Goal: Communication & Community: Answer question/provide support

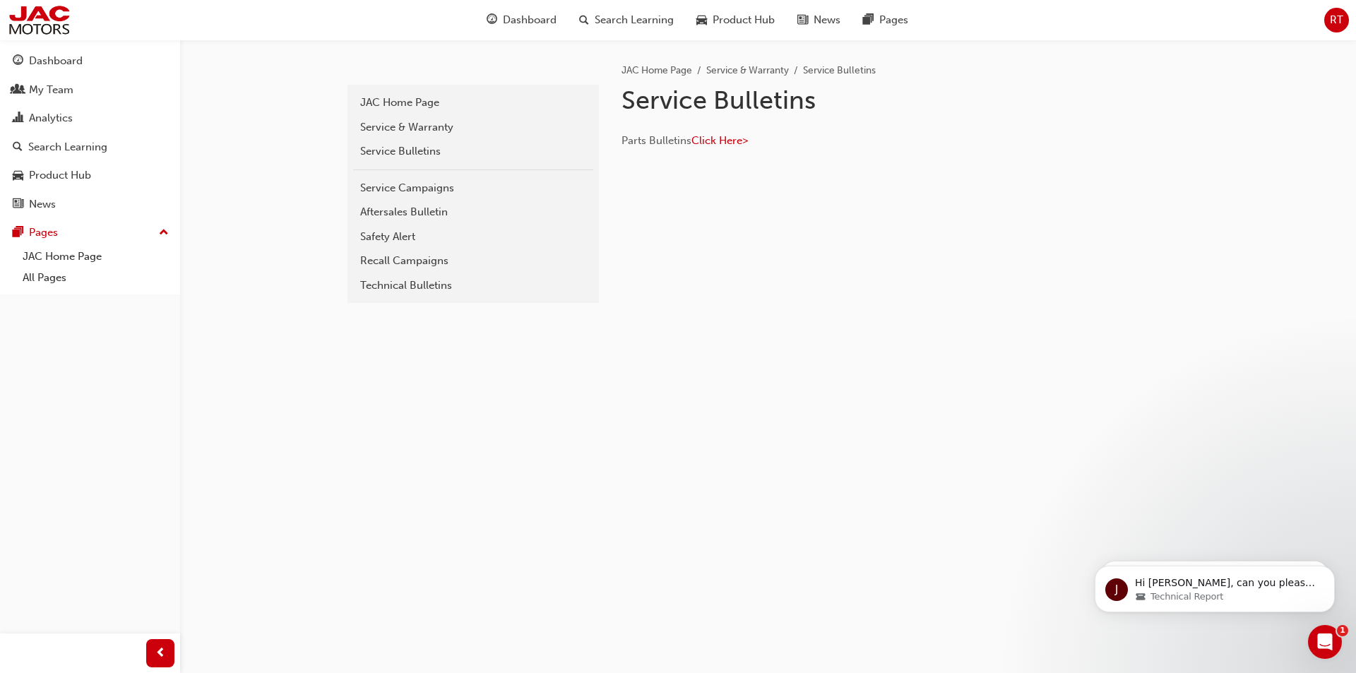
click at [1316, 633] on div "Open Intercom Messenger" at bounding box center [1325, 642] width 47 height 47
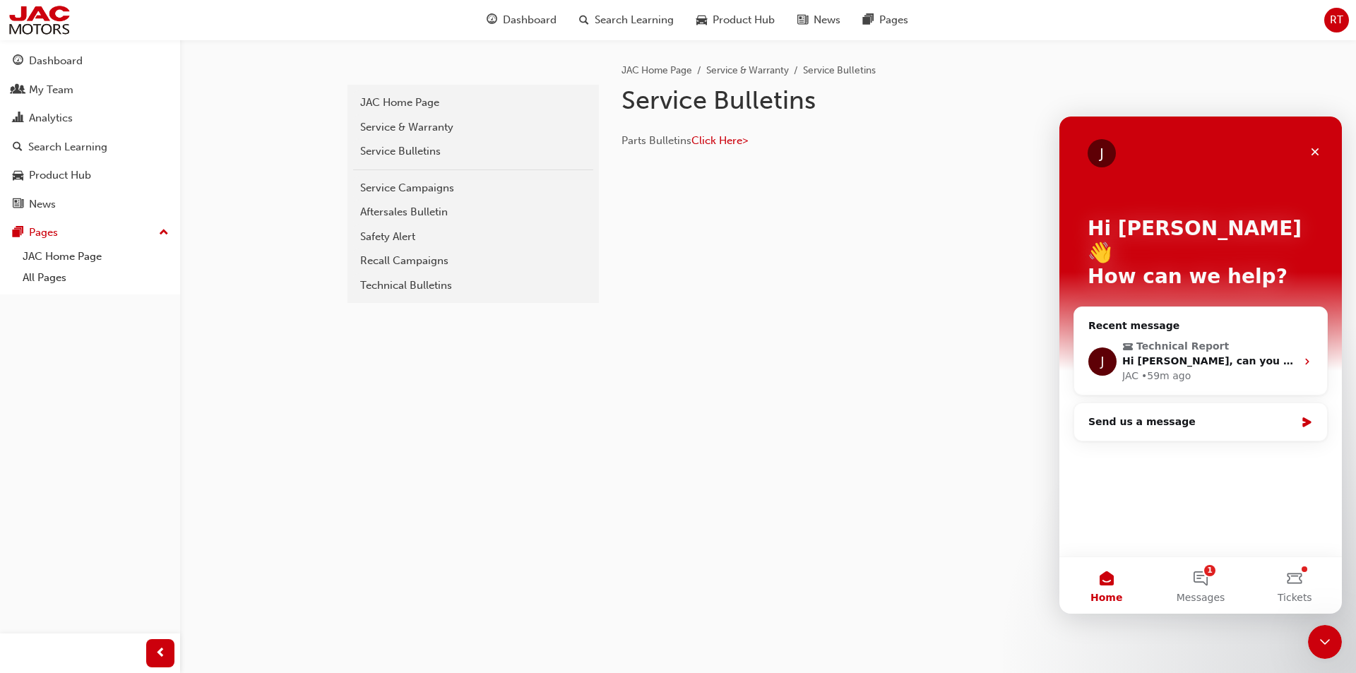
click at [1275, 319] on div "Recent message" at bounding box center [1200, 326] width 225 height 15
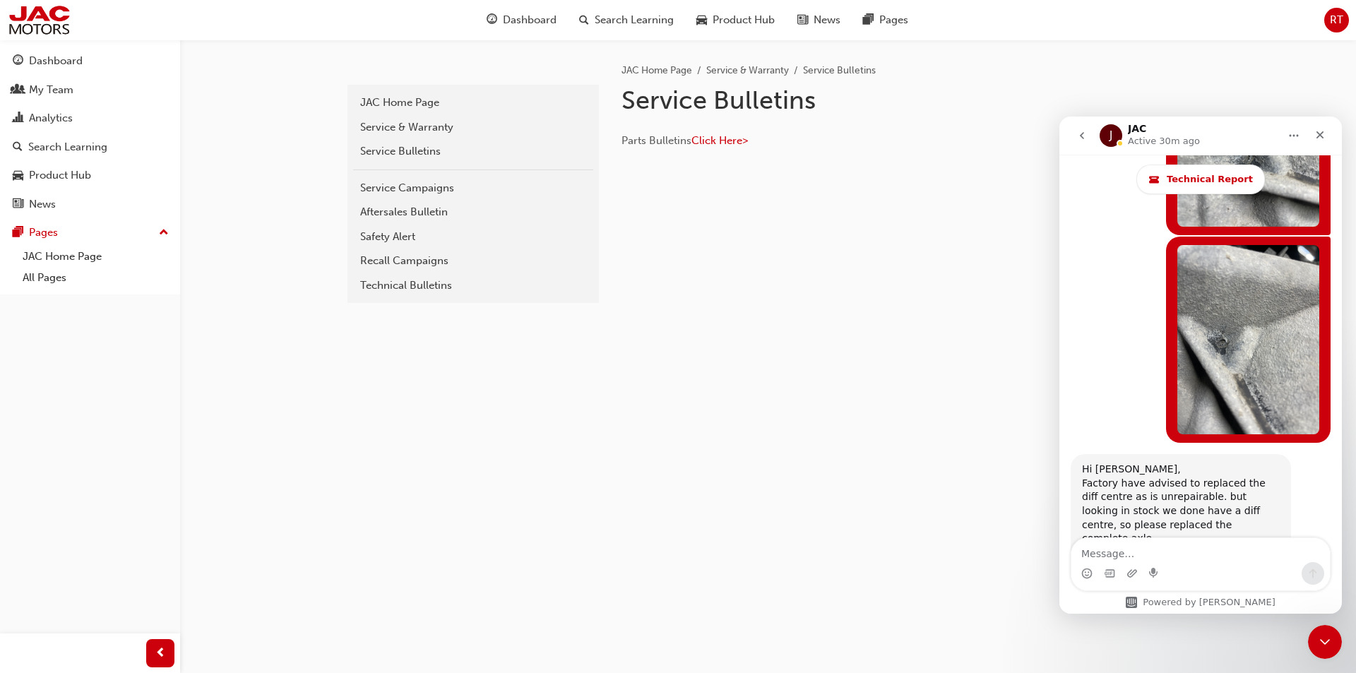
scroll to position [4243, 0]
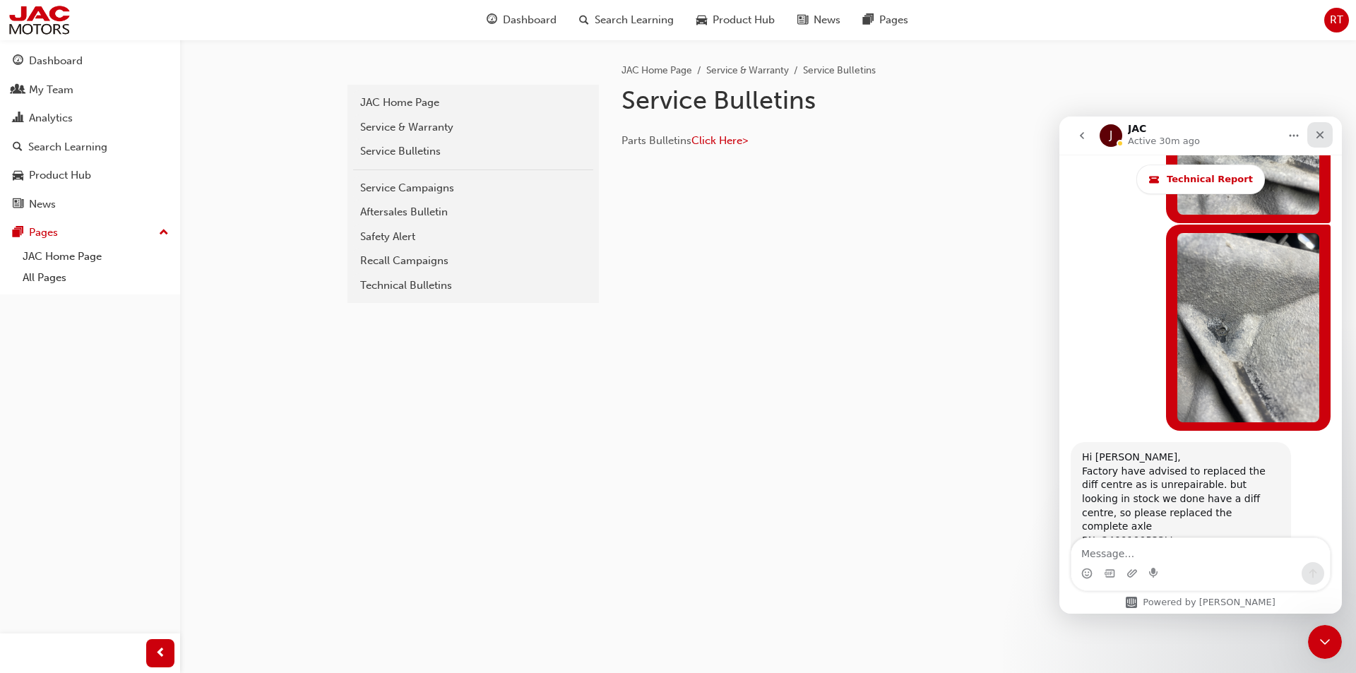
click at [1314, 139] on div "Close" at bounding box center [1319, 134] width 25 height 25
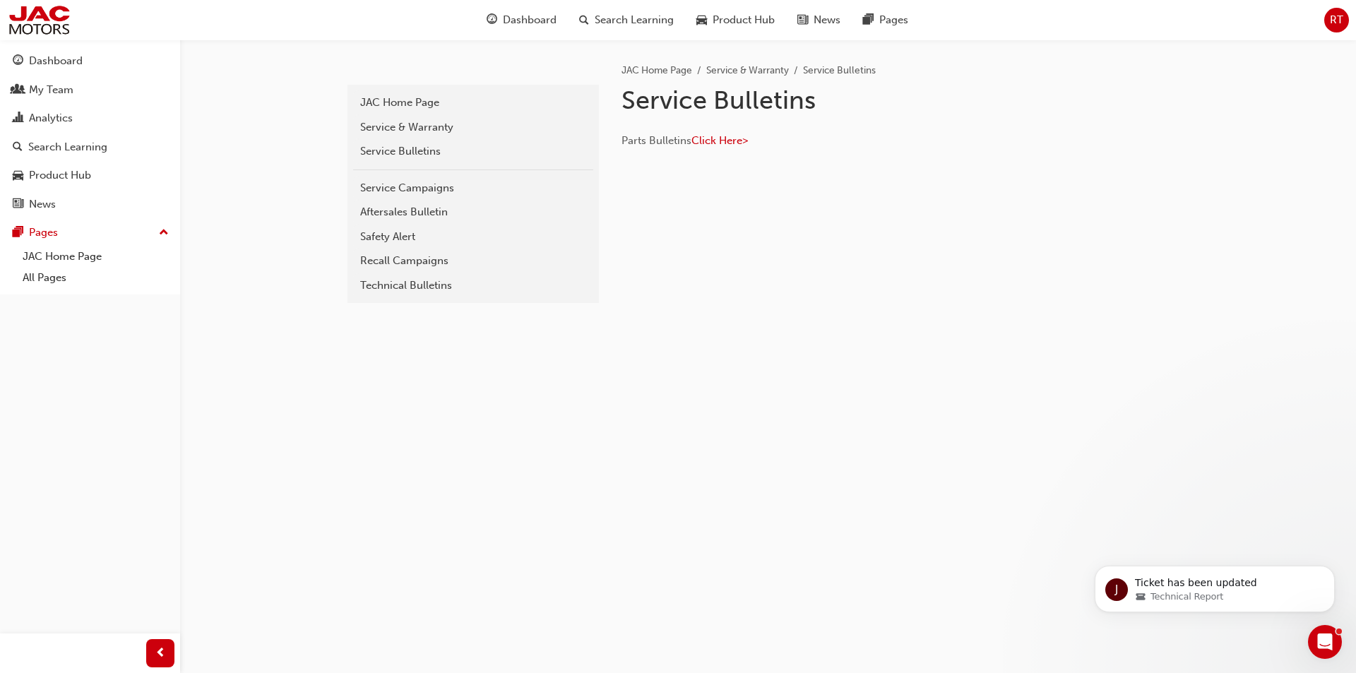
scroll to position [1845, 0]
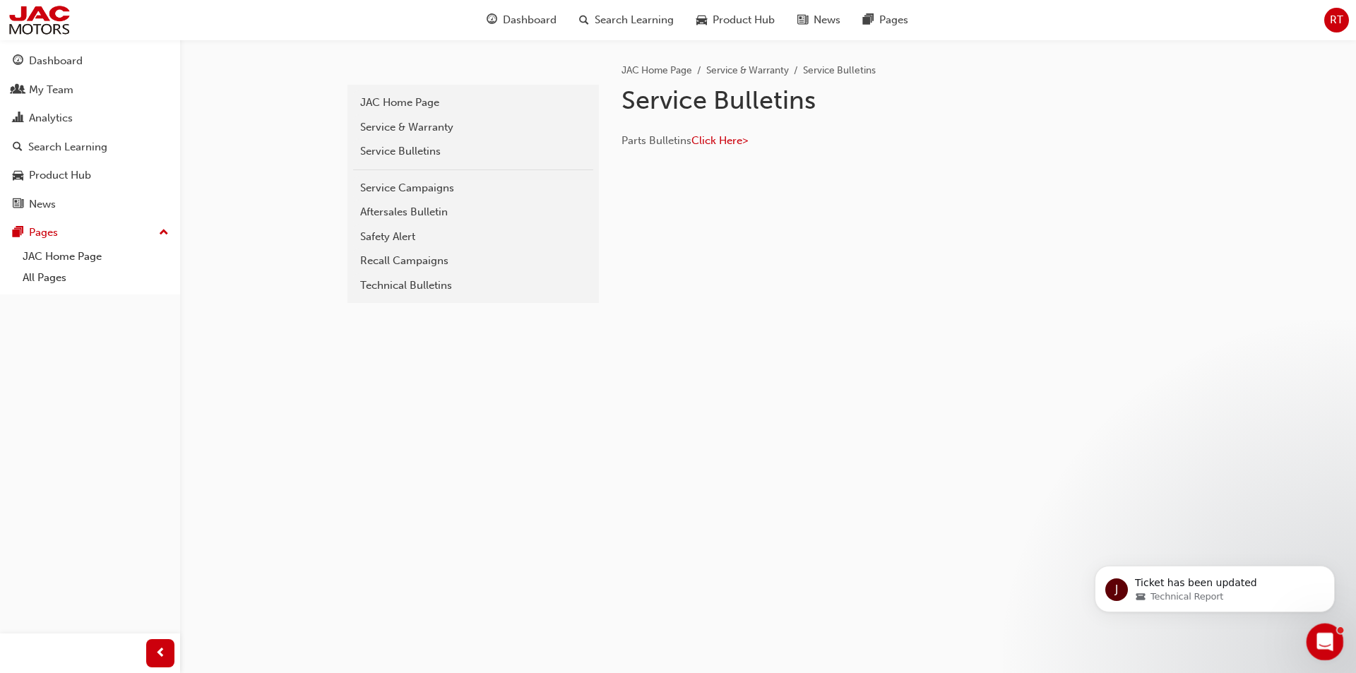
click at [1336, 643] on div "Open Intercom Messenger" at bounding box center [1322, 640] width 47 height 47
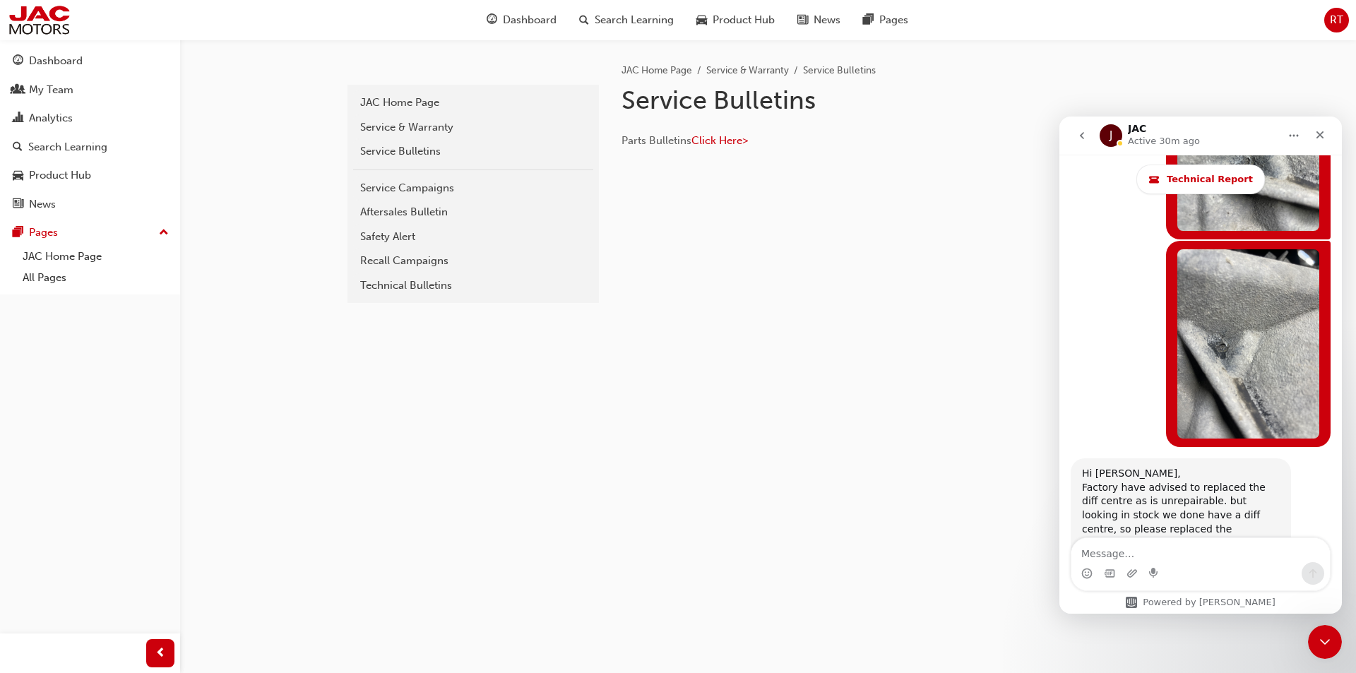
scroll to position [4243, 0]
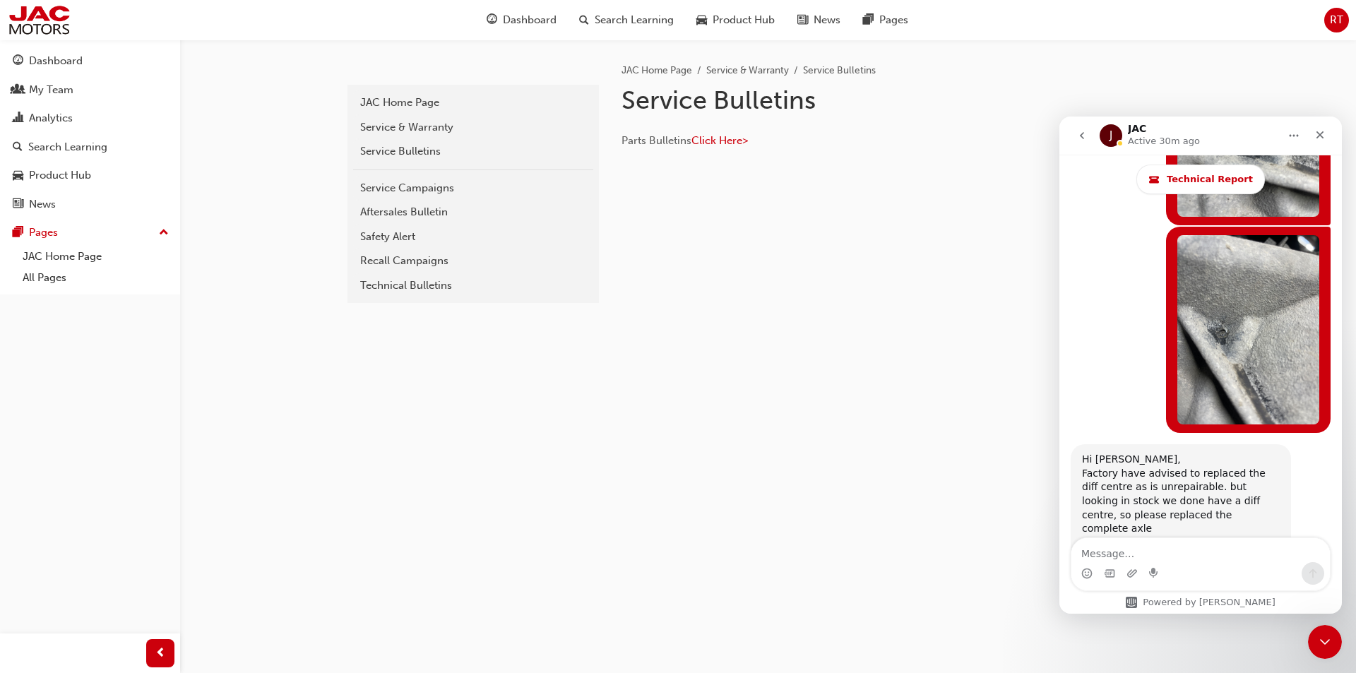
click at [1081, 135] on icon "go back" at bounding box center [1082, 135] width 4 height 7
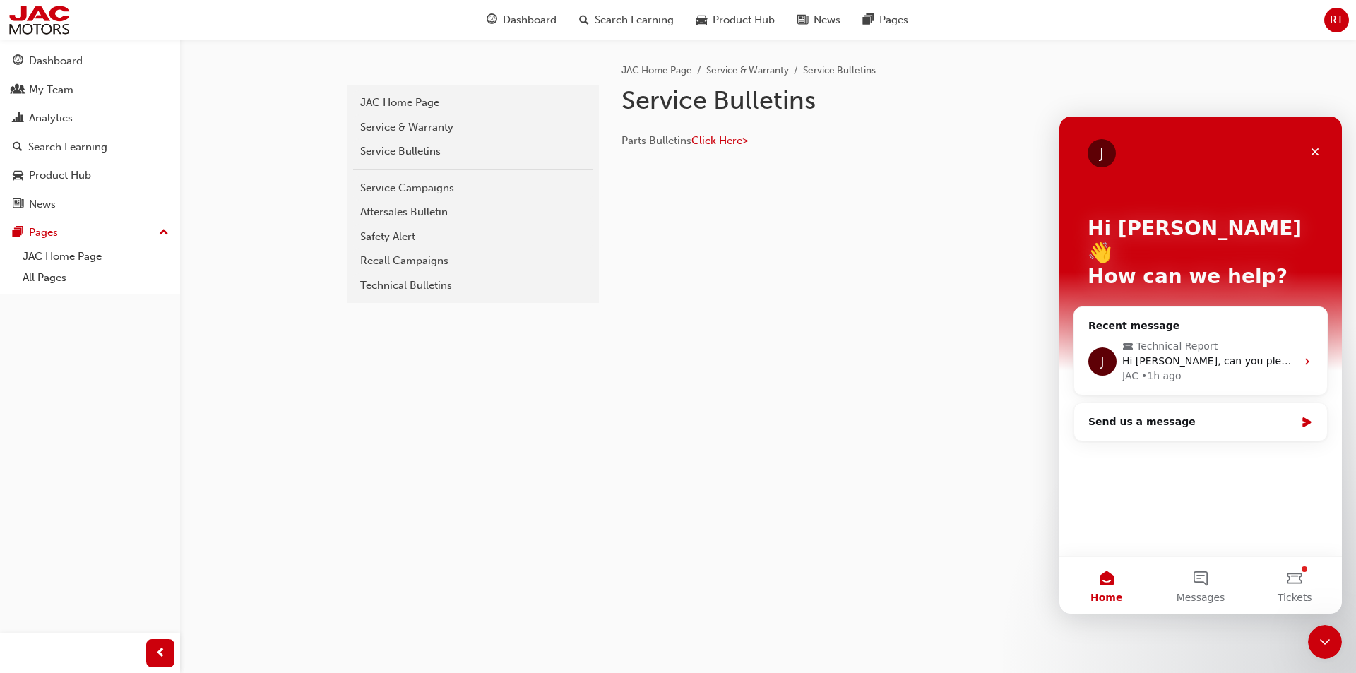
scroll to position [0, 0]
click at [1290, 583] on button "Tickets" at bounding box center [1295, 585] width 94 height 56
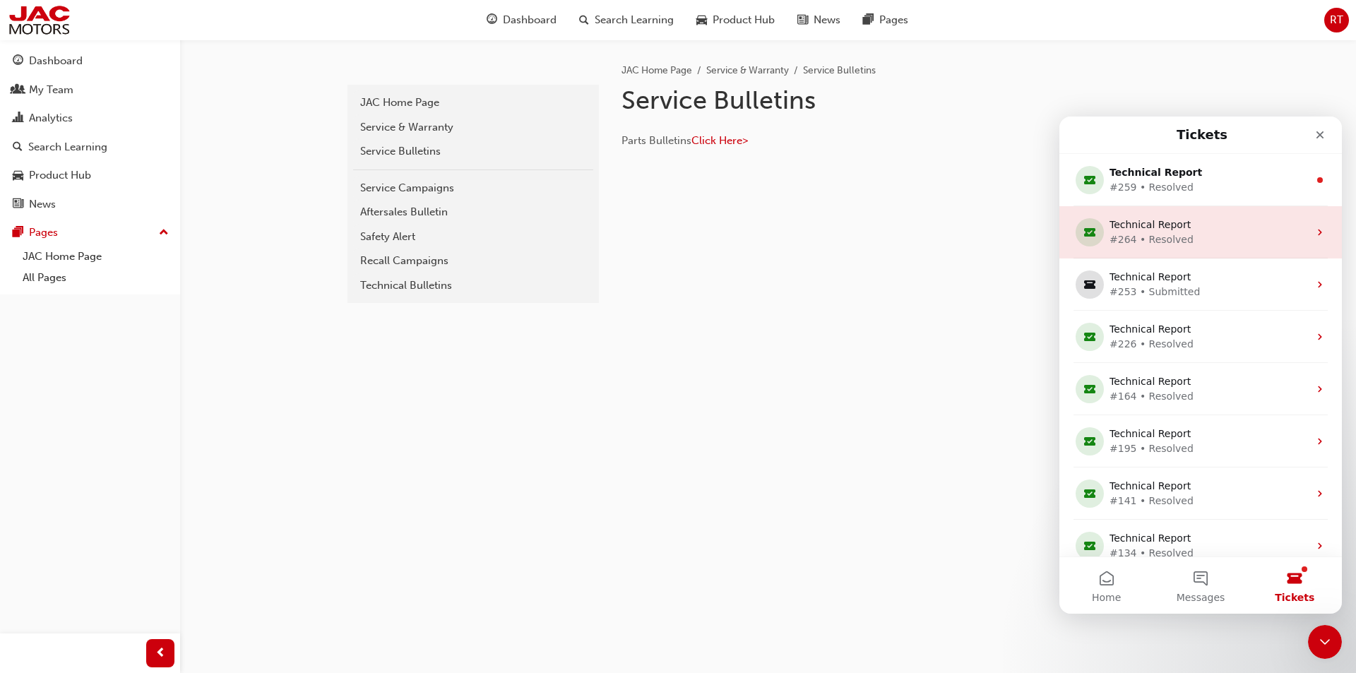
click at [1264, 227] on div "Technical Report" at bounding box center [1198, 225] width 177 height 15
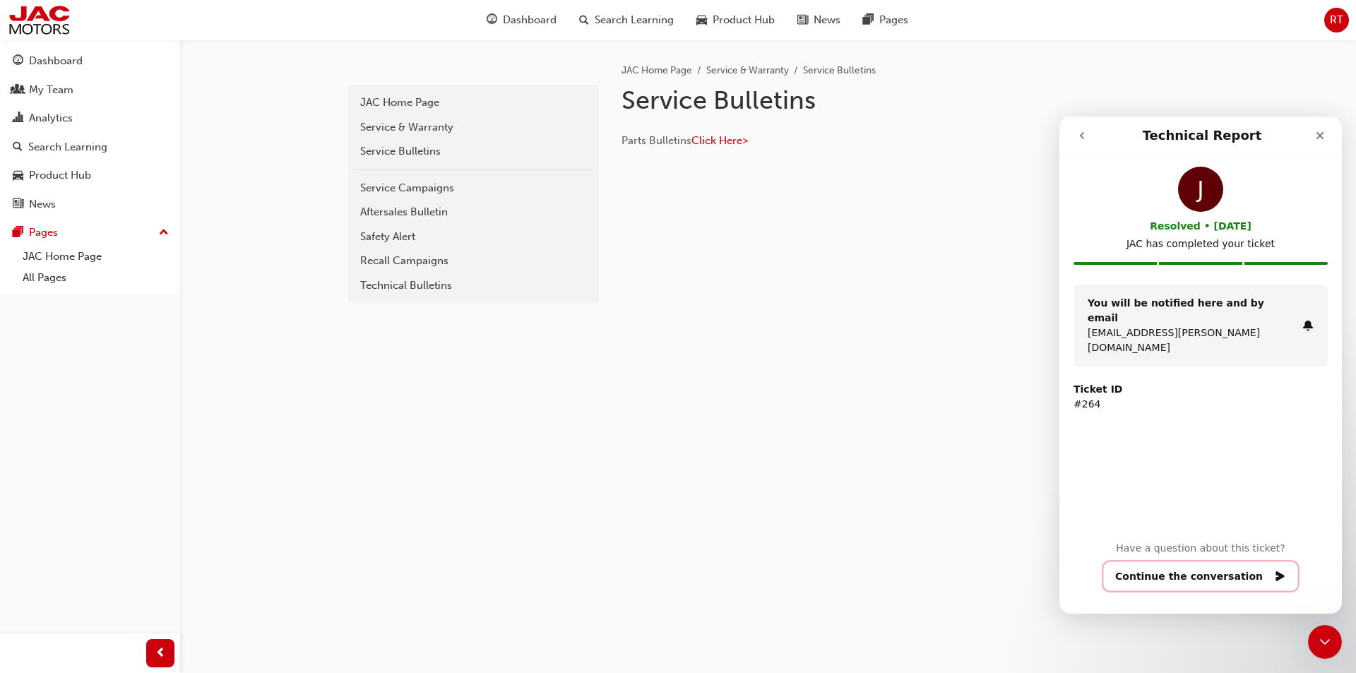
click at [1184, 571] on button "Continue the conversation" at bounding box center [1200, 576] width 195 height 30
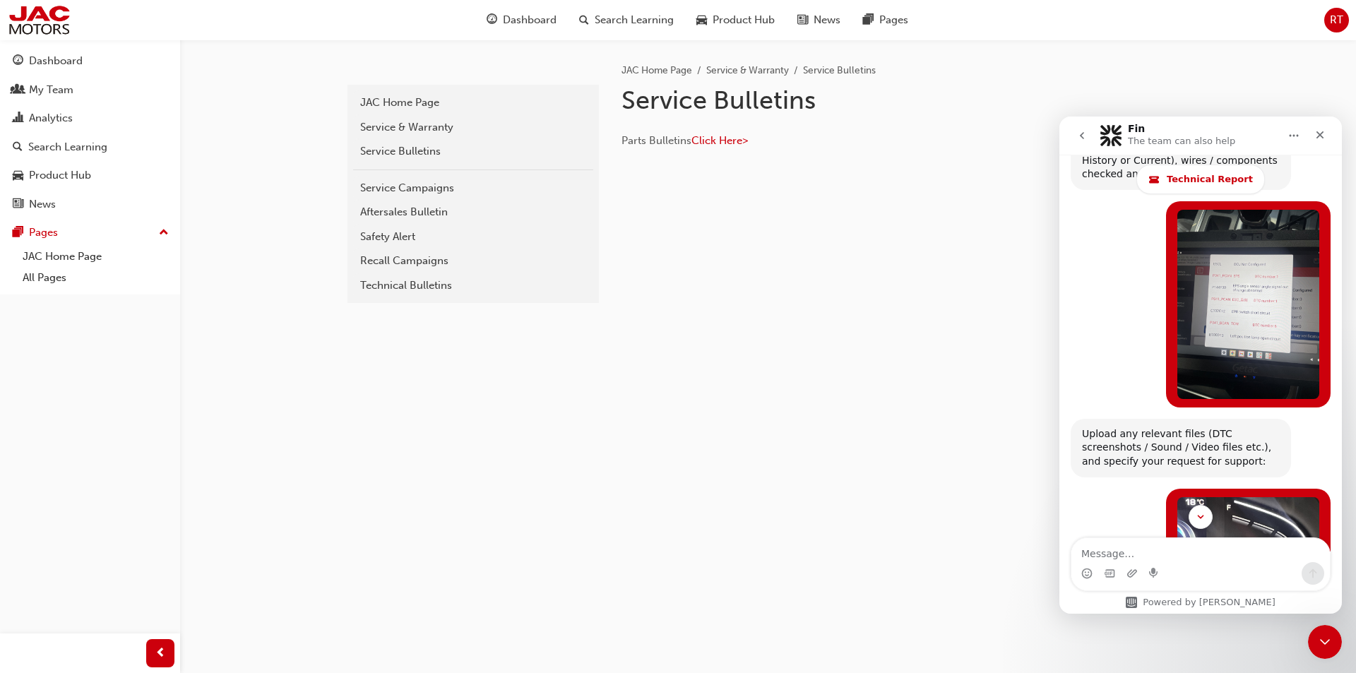
scroll to position [1071, 0]
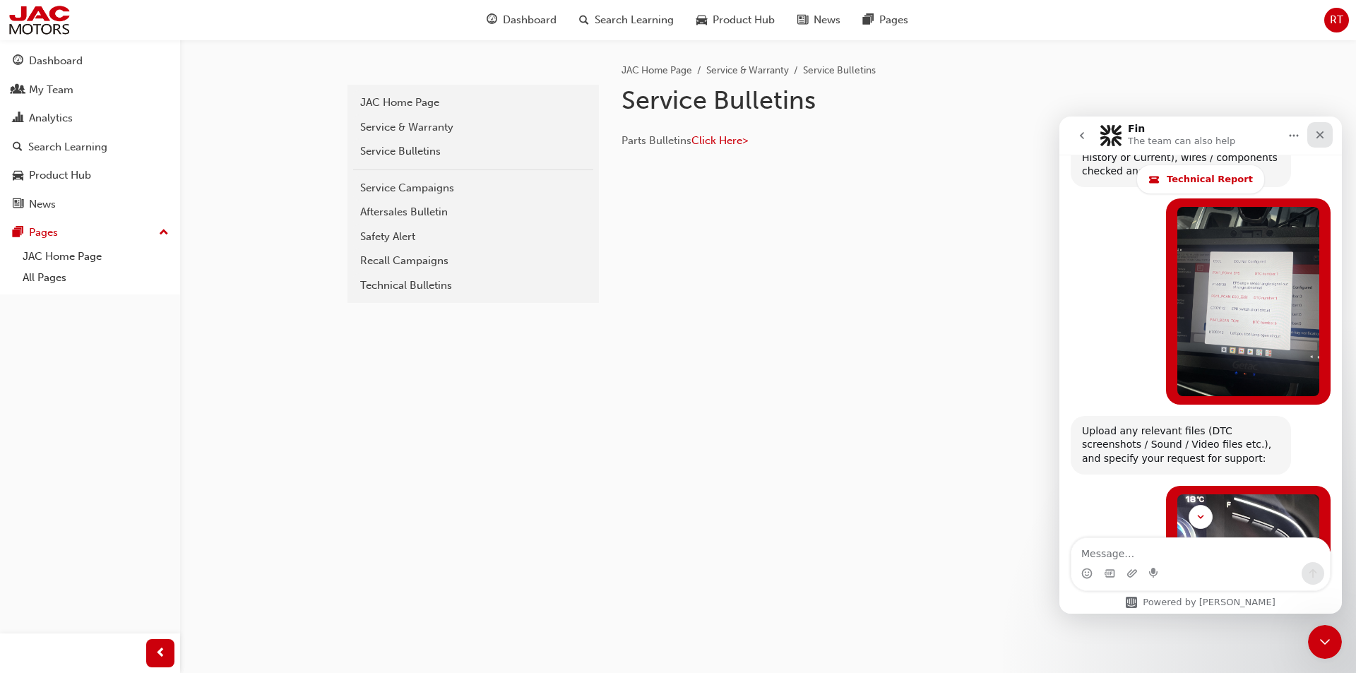
click at [1323, 136] on icon "Close" at bounding box center [1319, 134] width 11 height 11
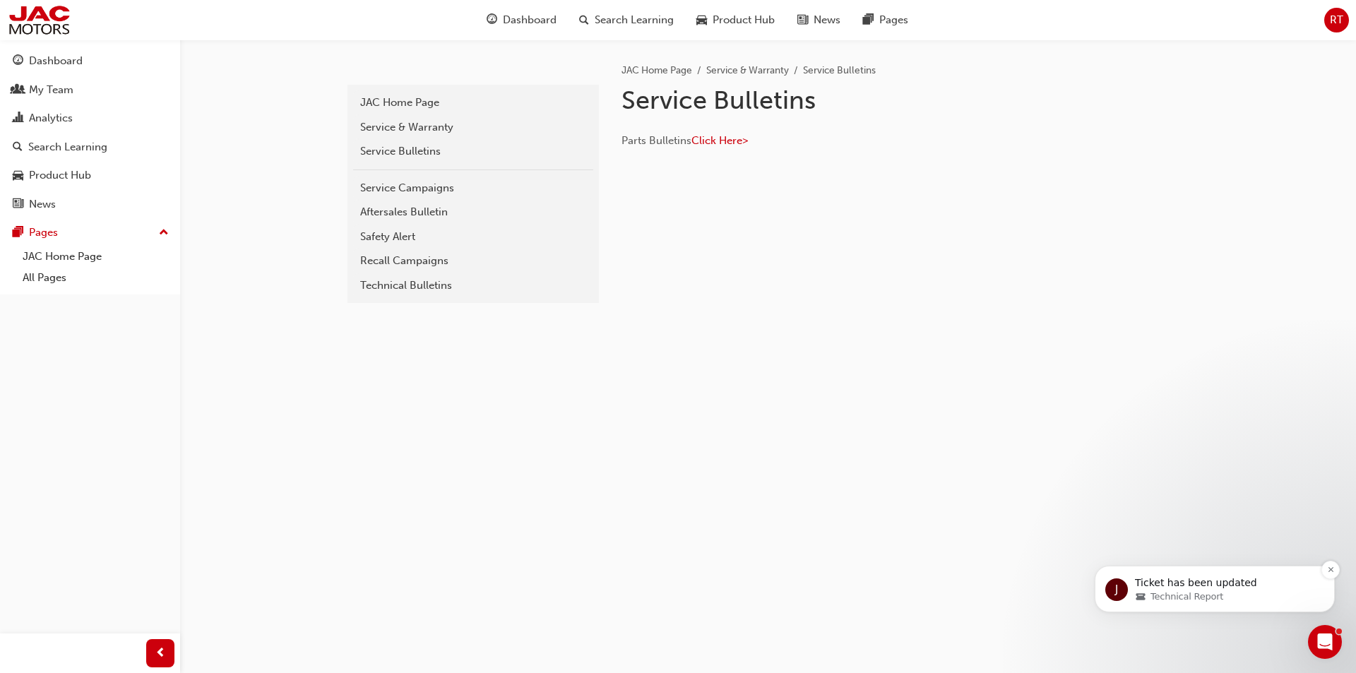
scroll to position [0, 0]
click at [1336, 640] on div "Open Intercom Messenger" at bounding box center [1322, 640] width 47 height 47
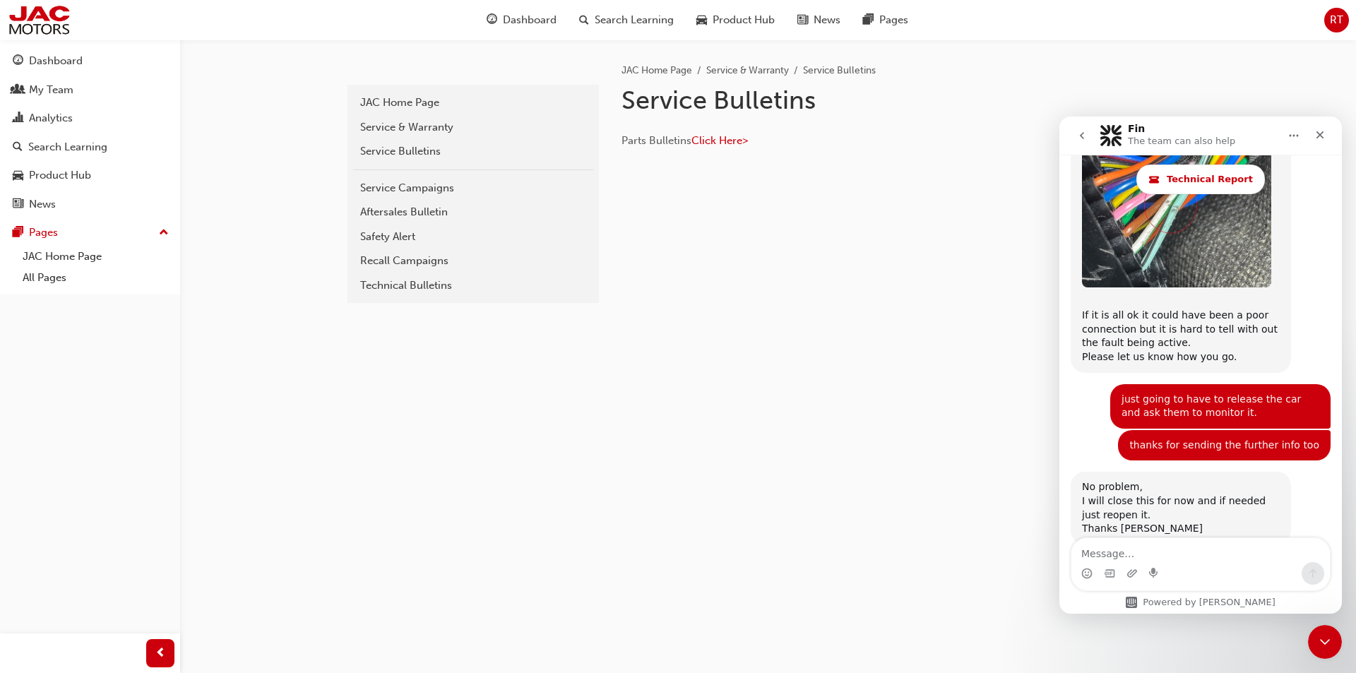
scroll to position [2342, 0]
click at [1081, 128] on button "go back" at bounding box center [1082, 135] width 27 height 27
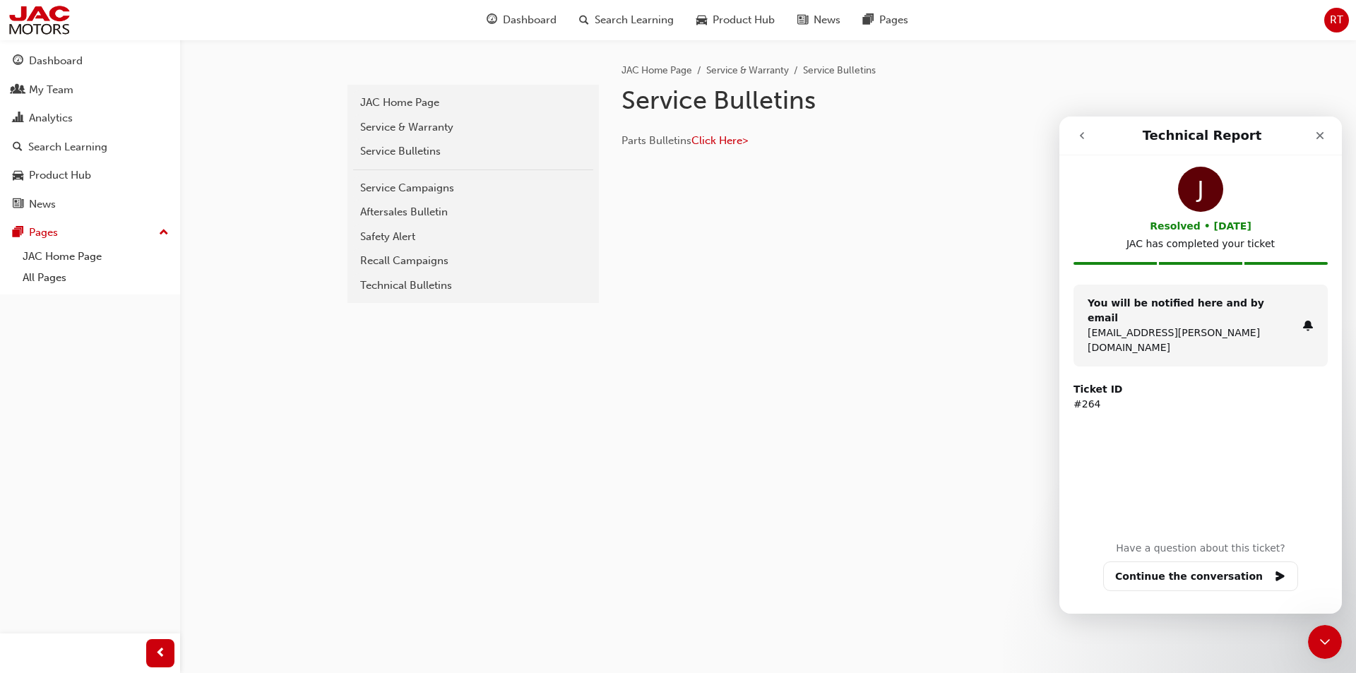
click at [1071, 132] on button "go back" at bounding box center [1082, 135] width 27 height 27
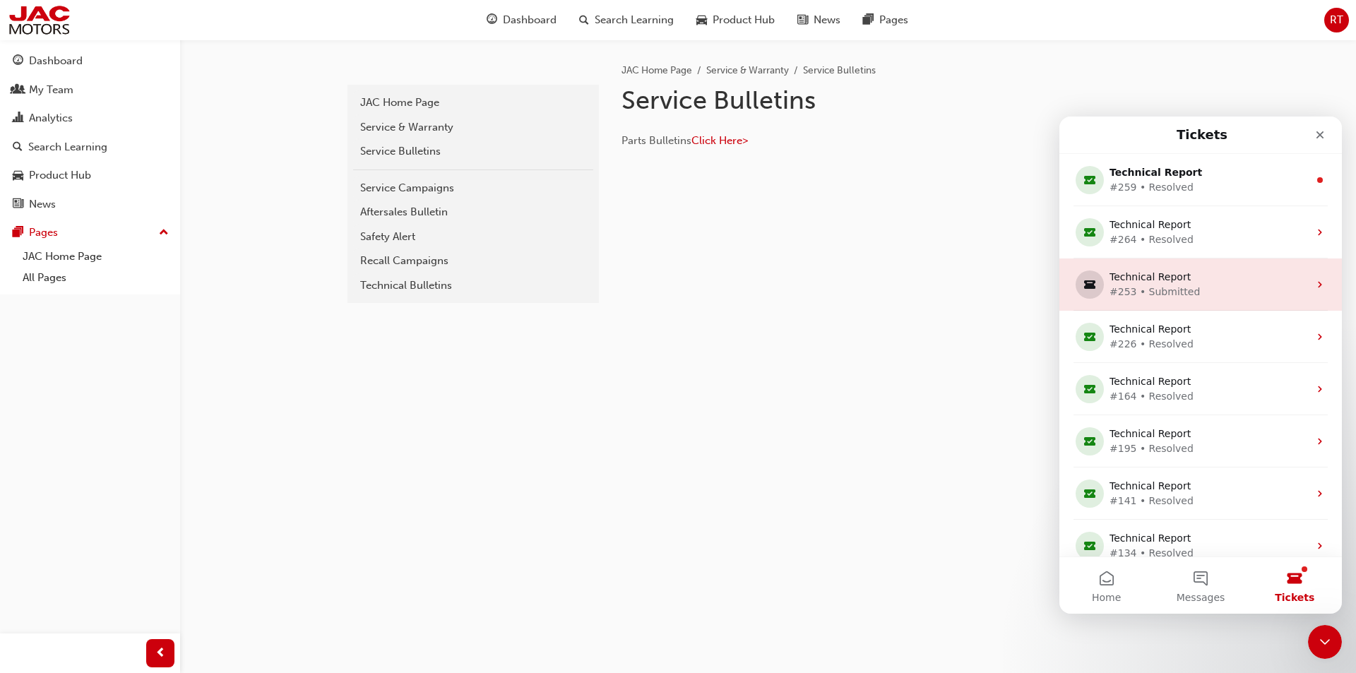
click at [1271, 280] on div "Technical Report" at bounding box center [1198, 277] width 177 height 15
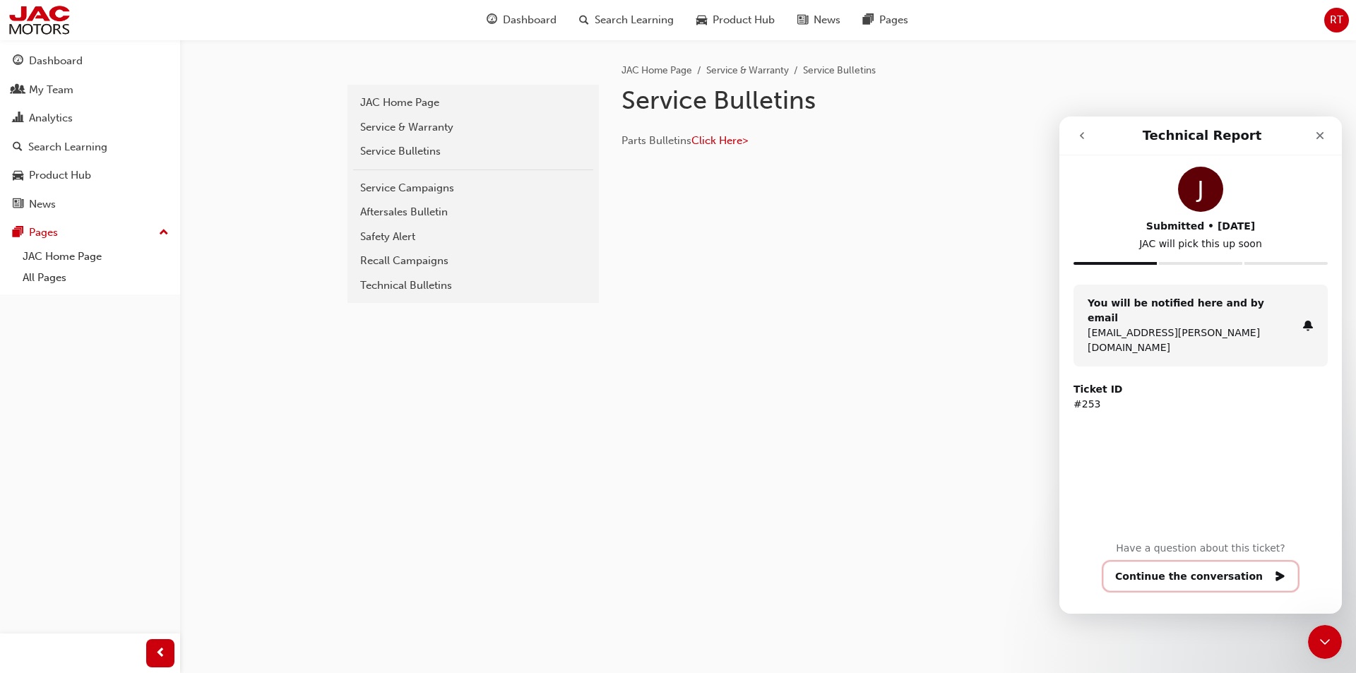
click at [1188, 579] on button "Continue the conversation" at bounding box center [1200, 576] width 195 height 30
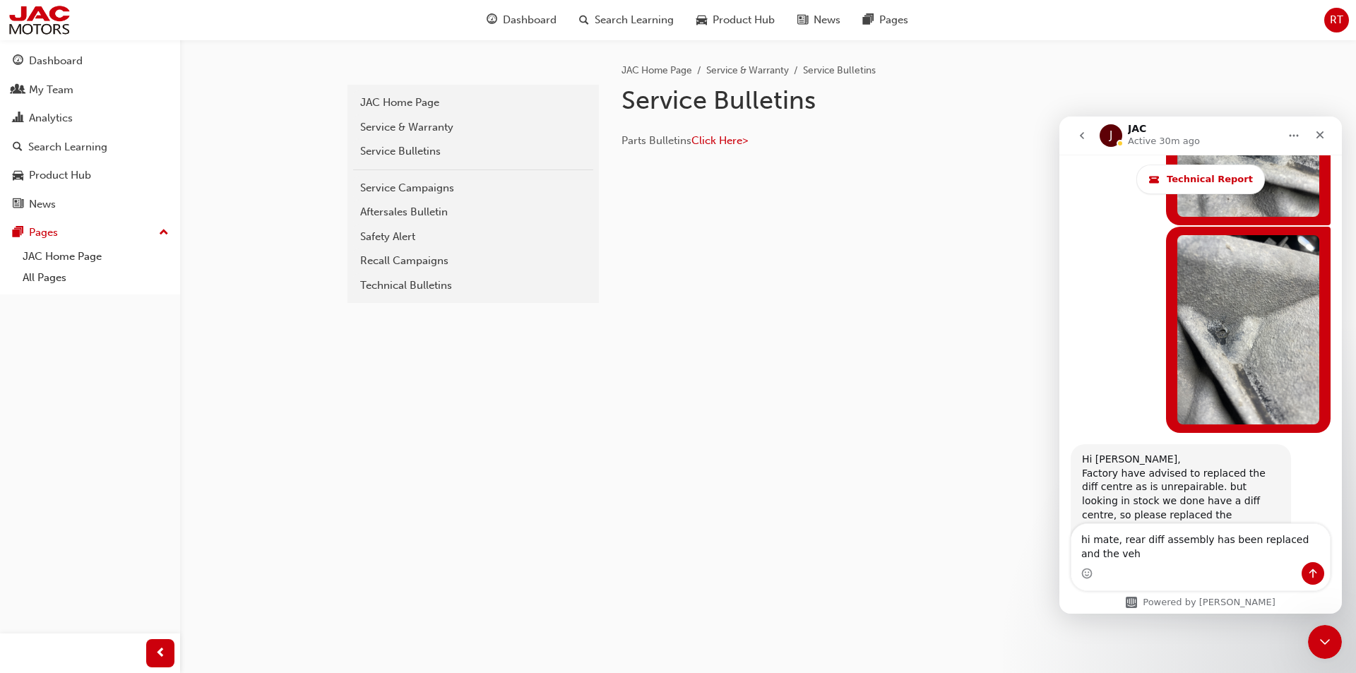
scroll to position [4257, 0]
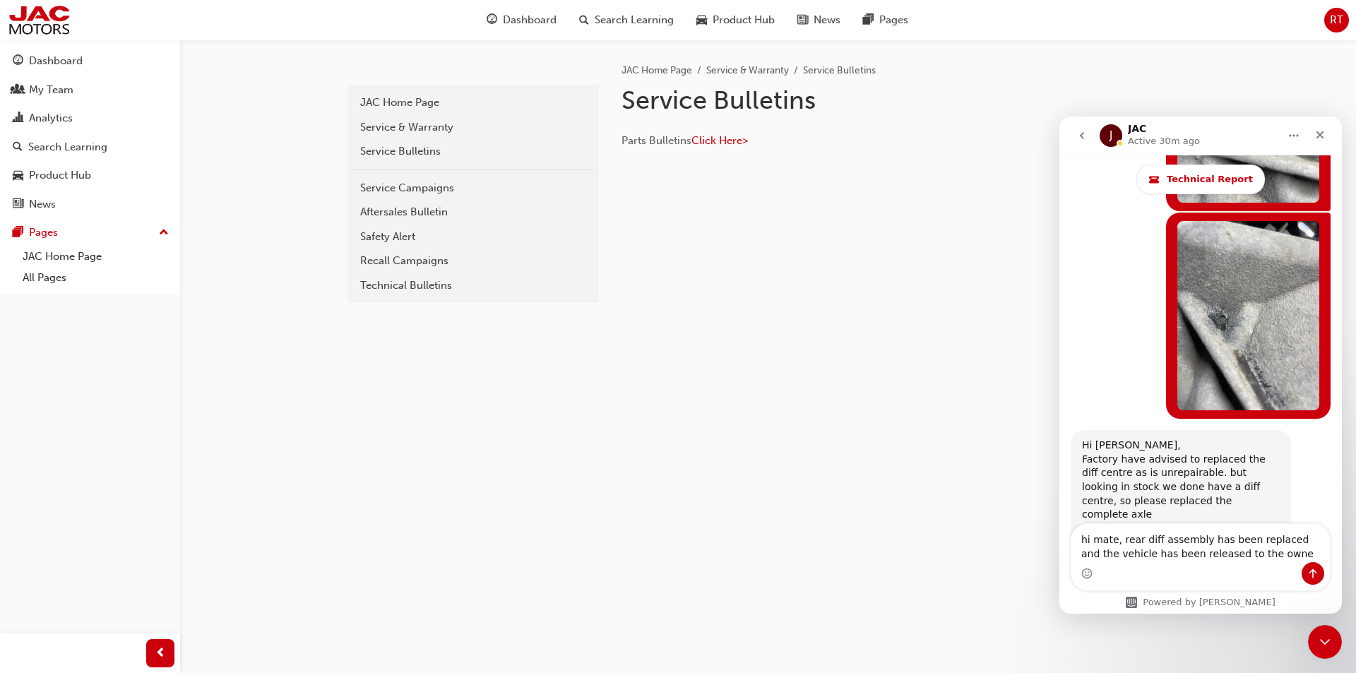
type textarea "hi mate, rear diff assembly has been replaced and the vehicle has been released…"
